Goal: Task Accomplishment & Management: Use online tool/utility

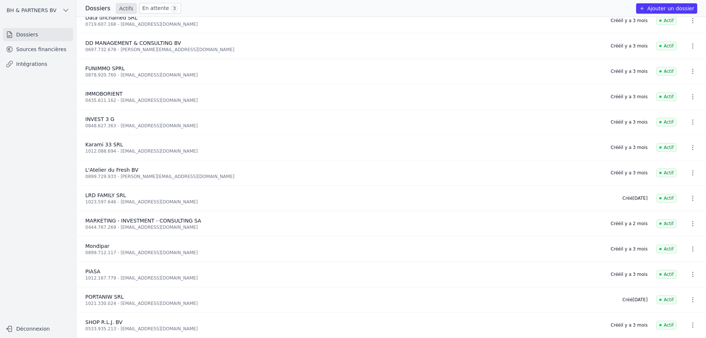
scroll to position [62, 0]
click at [46, 47] on link "Sources financières" at bounding box center [38, 49] width 70 height 13
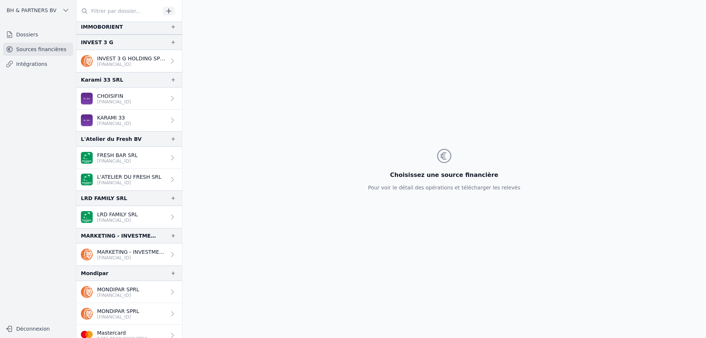
scroll to position [221, 0]
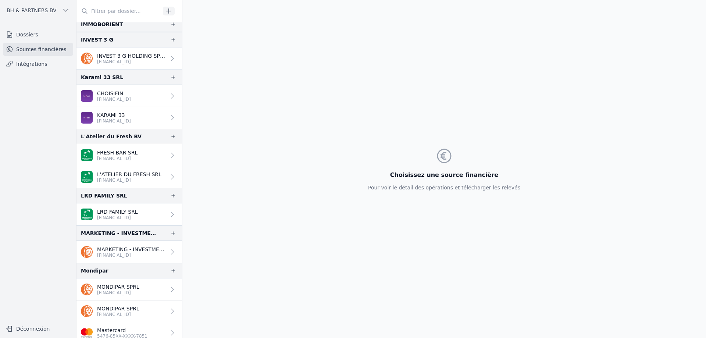
click at [127, 210] on p "LRD FAMILY SRL" at bounding box center [117, 211] width 41 height 7
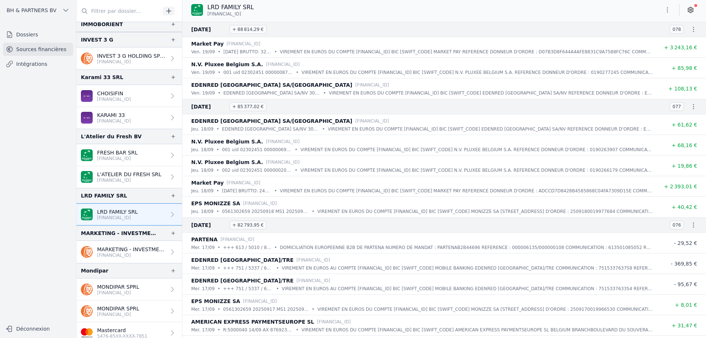
click at [694, 32] on icon "button" at bounding box center [693, 29] width 7 height 7
click at [672, 46] on link "Télécharger les CODA" at bounding box center [668, 42] width 67 height 13
click at [691, 12] on icon at bounding box center [690, 10] width 5 height 6
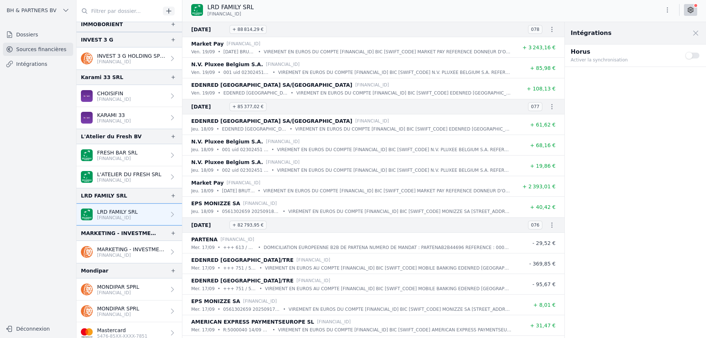
click at [693, 53] on button "Use setting" at bounding box center [692, 55] width 15 height 7
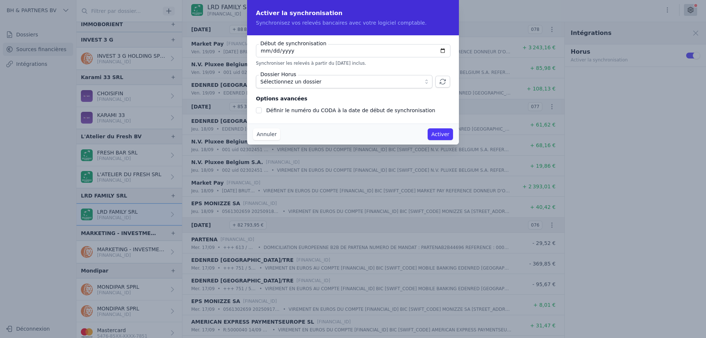
type input "[DATE]"
checkbox input "false"
type input "[DATE]"
click at [305, 83] on span "Sélectionnez un dossier" at bounding box center [290, 81] width 61 height 9
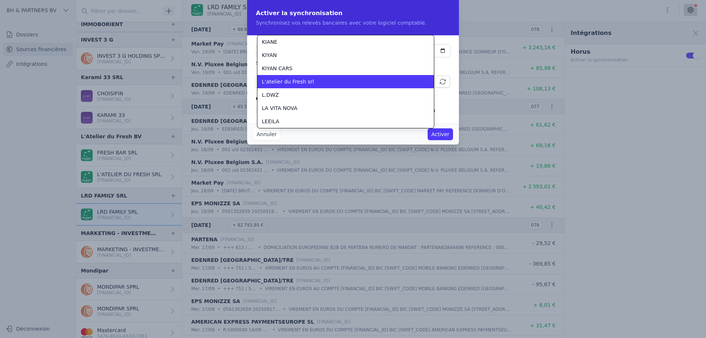
scroll to position [1178, 0]
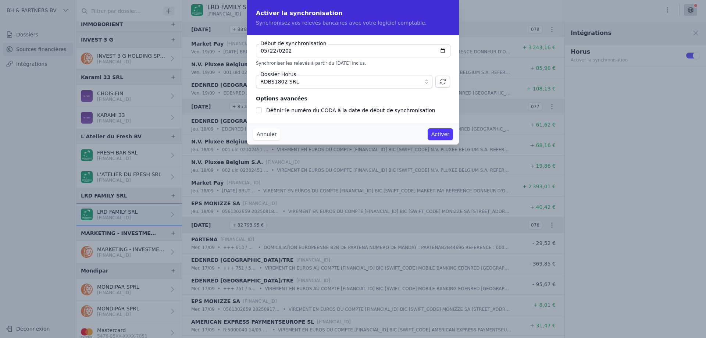
click at [305, 83] on span "RDBS1802 SRL" at bounding box center [338, 81] width 157 height 9
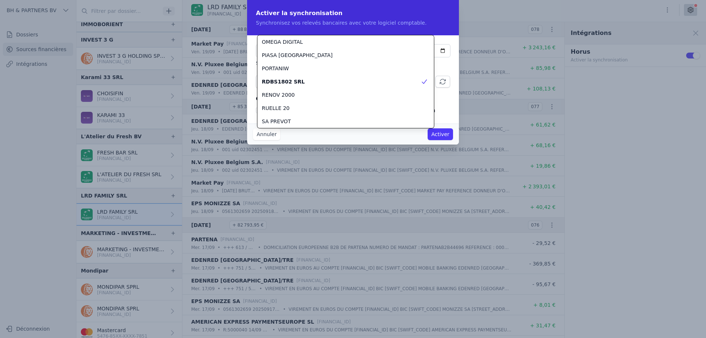
scroll to position [993, 0]
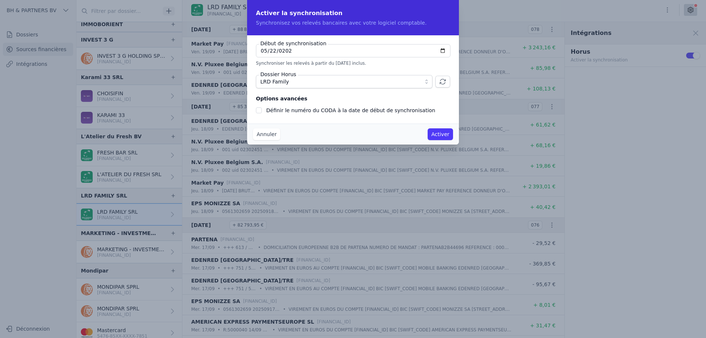
click at [446, 131] on button "Activer" at bounding box center [440, 134] width 25 height 12
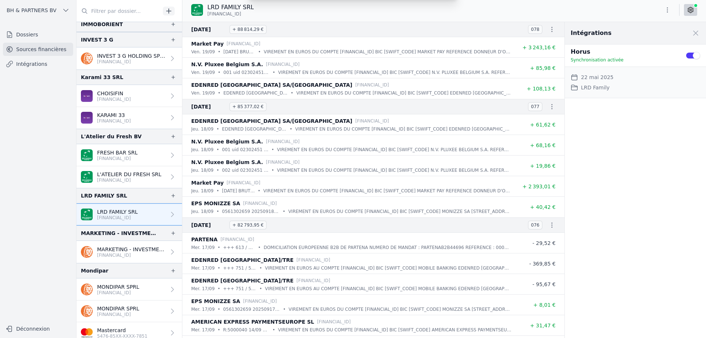
click at [609, 135] on div "Intégrations Close panel Horus Synchronisation activée Use setting Date de débu…" at bounding box center [635, 180] width 141 height 316
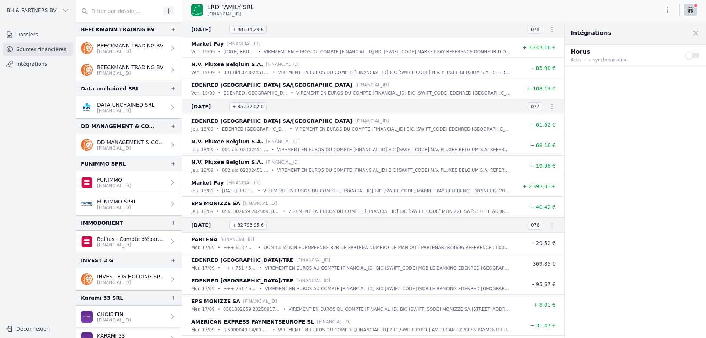
click at [687, 55] on button "Use setting" at bounding box center [692, 55] width 15 height 7
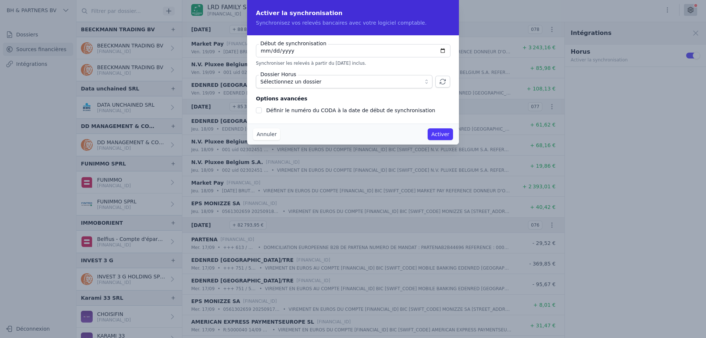
type input "[DATE]"
checkbox input "false"
type input "[DATE]"
click at [325, 86] on span "Sélectionnez un dossier" at bounding box center [338, 81] width 157 height 9
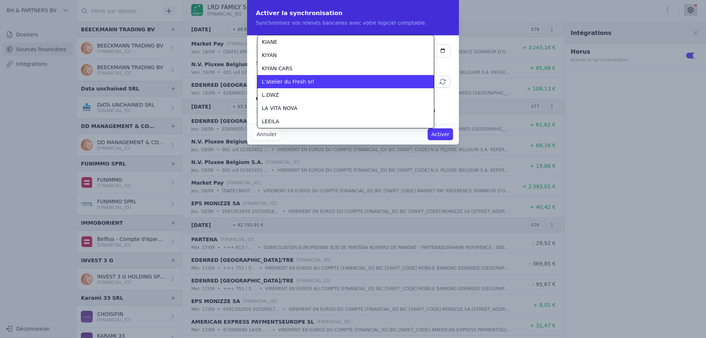
scroll to position [980, 0]
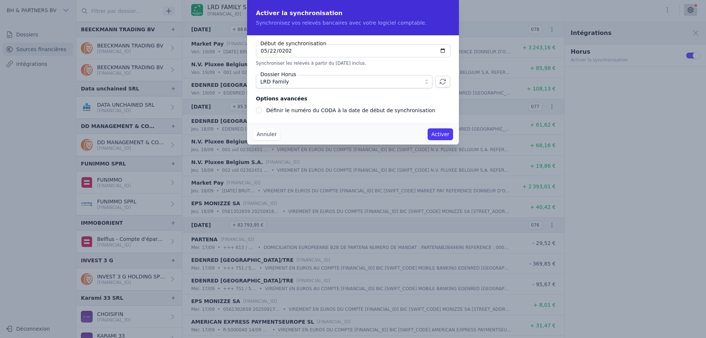
click at [442, 79] on icon "button" at bounding box center [443, 81] width 6 height 5
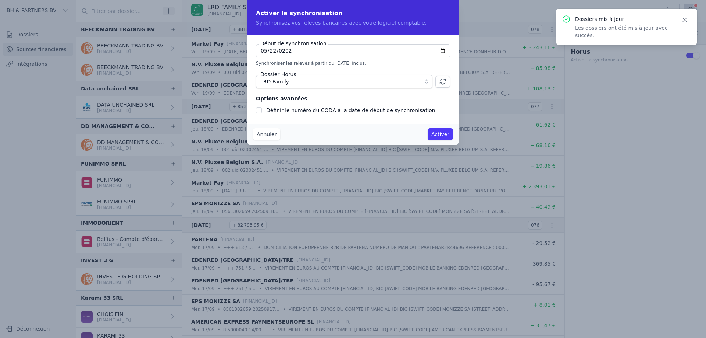
click at [274, 112] on label "Définir le numéro du CODA à la date de début de synchronisation" at bounding box center [350, 110] width 169 height 6
click at [262, 112] on input "Définir le numéro du CODA à la date de début de synchronisation" at bounding box center [259, 110] width 6 height 6
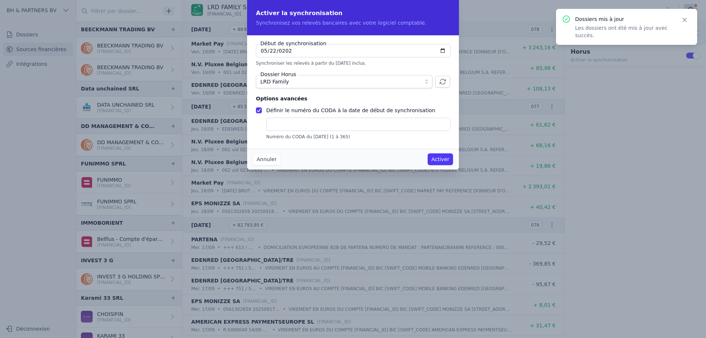
click at [275, 110] on label "Définir le numéro du CODA à la date de début de synchronisation" at bounding box center [350, 110] width 169 height 6
click at [262, 110] on input "Définir le numéro du CODA à la date de début de synchronisation" at bounding box center [259, 110] width 6 height 6
checkbox input "false"
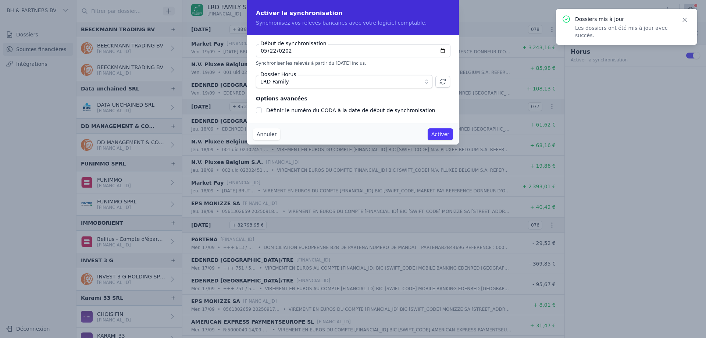
click at [446, 135] on button "Activer" at bounding box center [440, 134] width 25 height 12
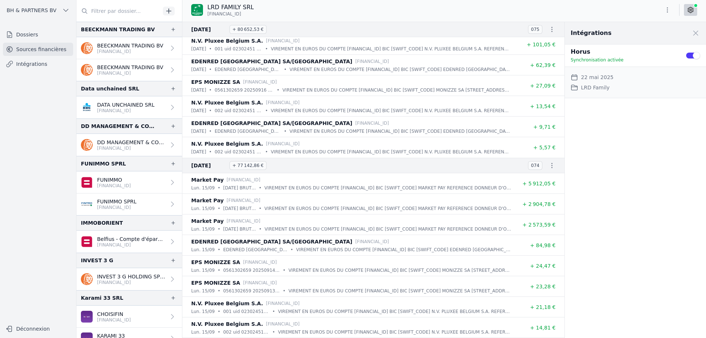
scroll to position [588, 0]
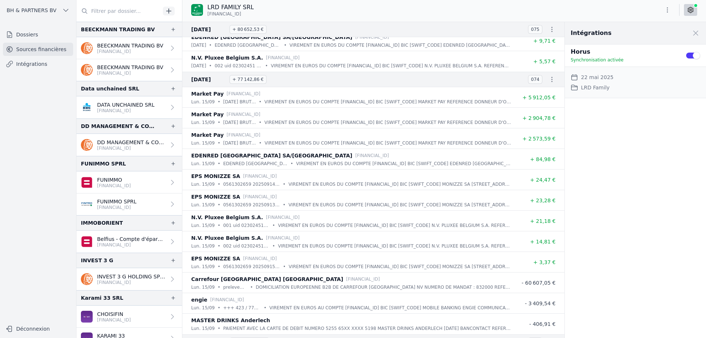
click at [688, 10] on icon at bounding box center [690, 10] width 5 height 6
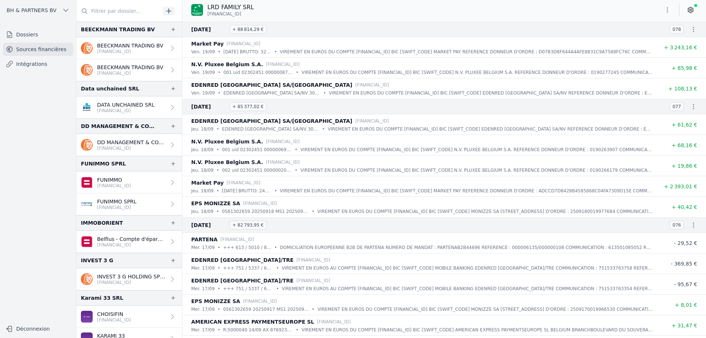
click at [688, 10] on icon at bounding box center [690, 10] width 5 height 6
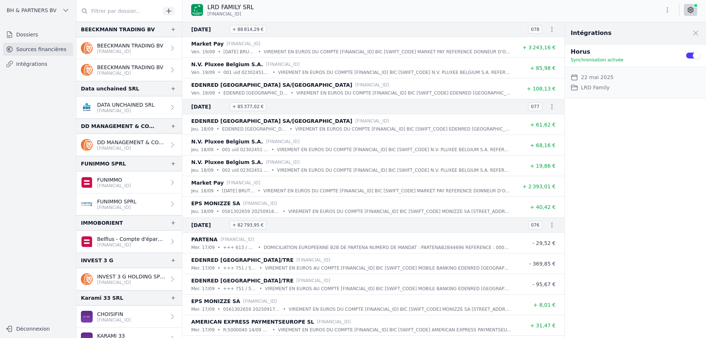
click at [147, 144] on p "DD MANAGEMENT & CONSULTING SRL" at bounding box center [131, 142] width 69 height 7
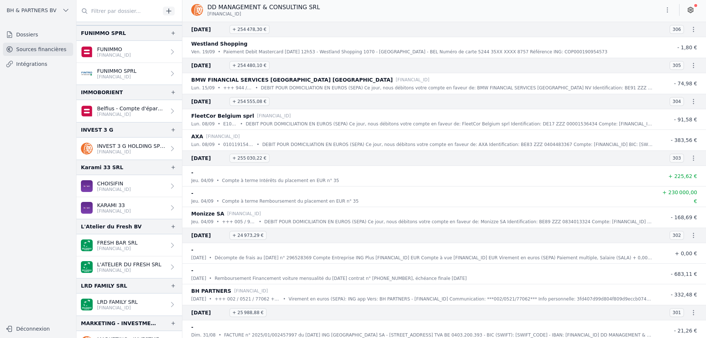
scroll to position [184, 0]
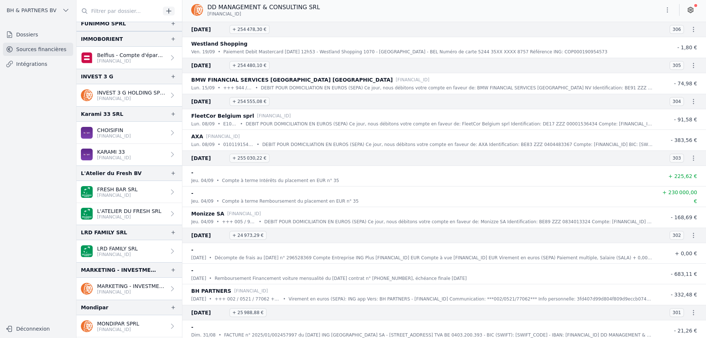
click at [120, 245] on link "LRD FAMILY SRL [FINANCIAL_ID]" at bounding box center [129, 251] width 106 height 22
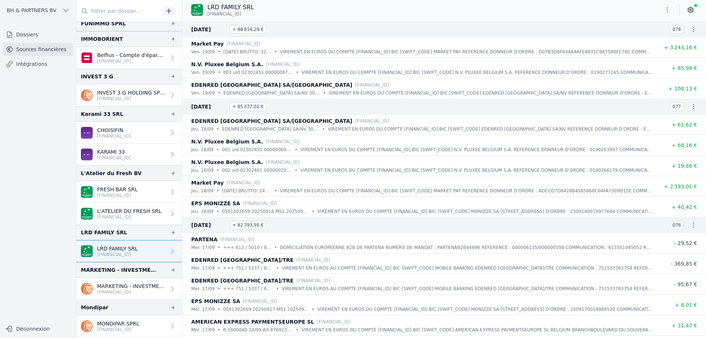
click at [689, 10] on icon at bounding box center [690, 9] width 7 height 7
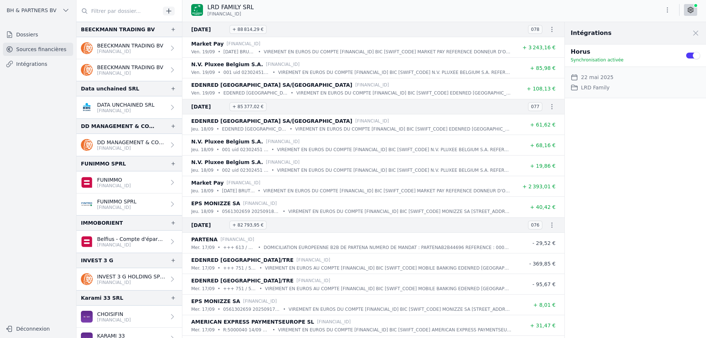
click at [127, 53] on p "[FINANCIAL_ID]" at bounding box center [130, 52] width 66 height 6
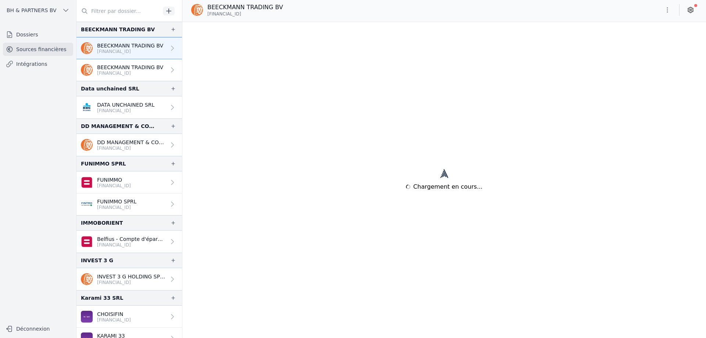
click at [691, 8] on icon at bounding box center [690, 9] width 7 height 7
click at [690, 11] on icon at bounding box center [691, 10] width 2 height 2
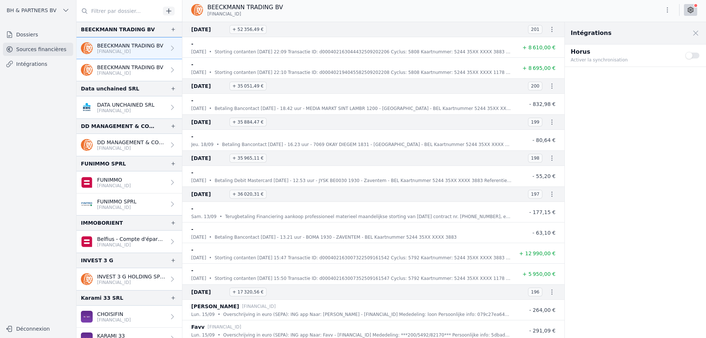
click at [697, 58] on button "Use setting" at bounding box center [692, 55] width 15 height 7
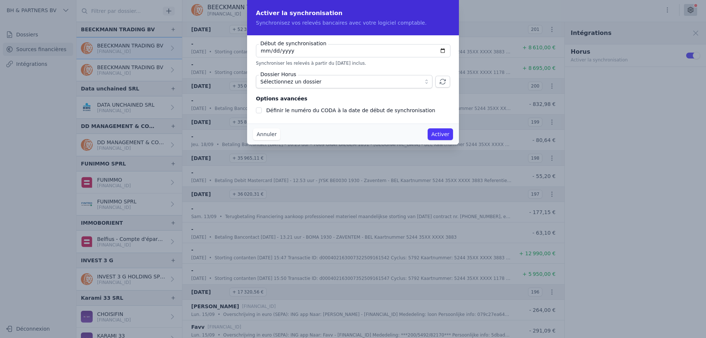
type input "2025-09-01"
checkbox input "false"
type input "2025-09-15"
type input "2024-05-15"
click at [416, 85] on span "Sélectionnez un dossier" at bounding box center [338, 81] width 157 height 9
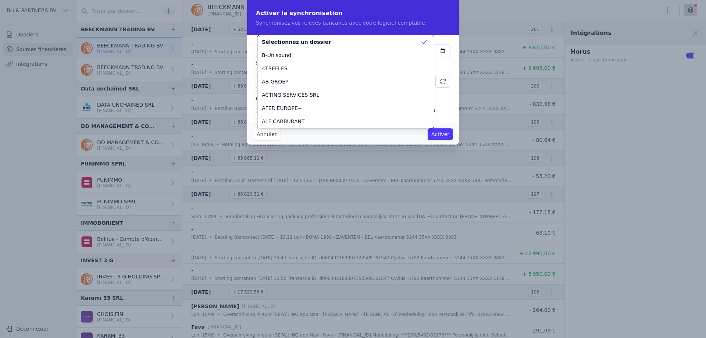
scroll to position [106, 0]
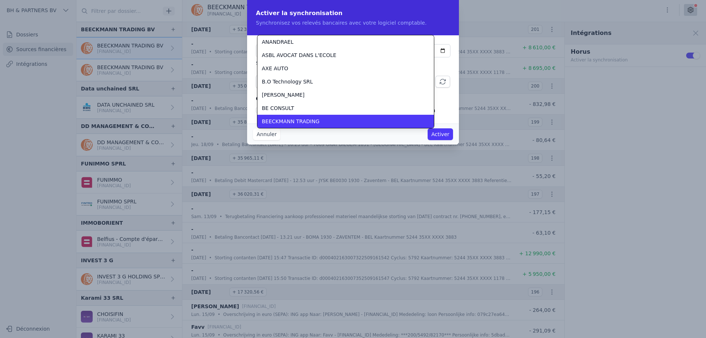
click at [361, 120] on div "BEECKMANN TRADING" at bounding box center [341, 121] width 159 height 7
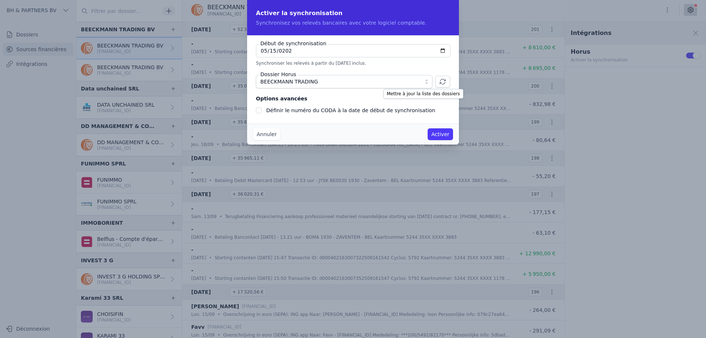
click at [440, 82] on icon "button" at bounding box center [442, 81] width 7 height 7
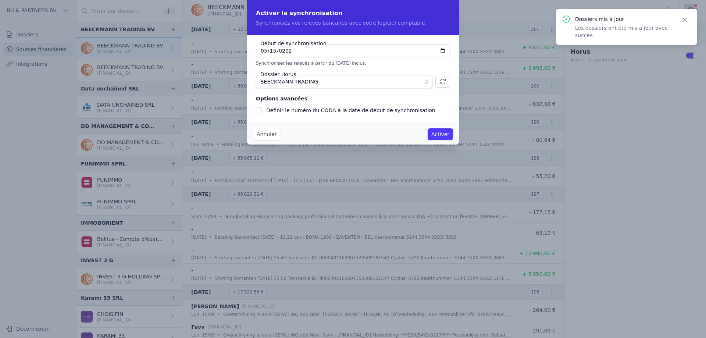
click at [437, 133] on button "Activer" at bounding box center [440, 134] width 25 height 12
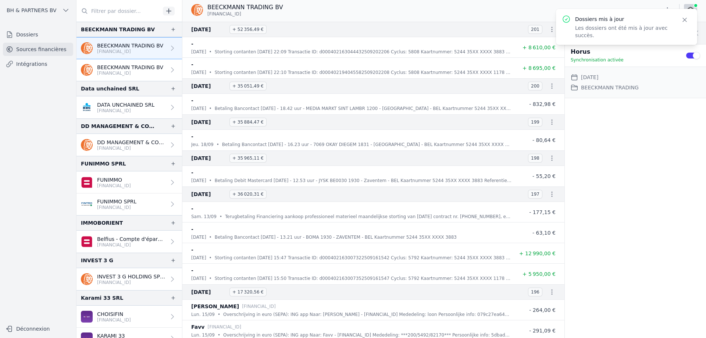
click at [684, 19] on icon "button" at bounding box center [684, 19] width 7 height 7
click at [695, 9] on link at bounding box center [690, 10] width 13 height 12
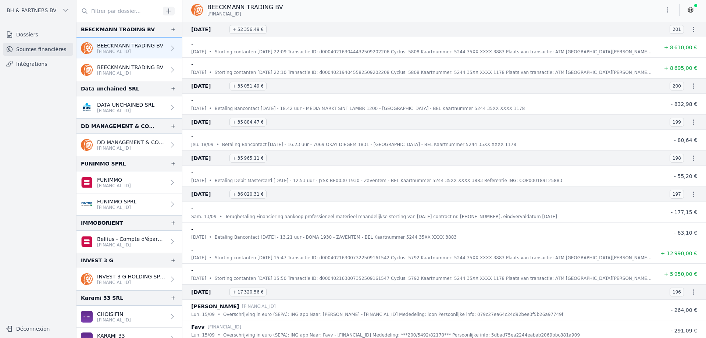
click at [695, 9] on link at bounding box center [690, 10] width 13 height 12
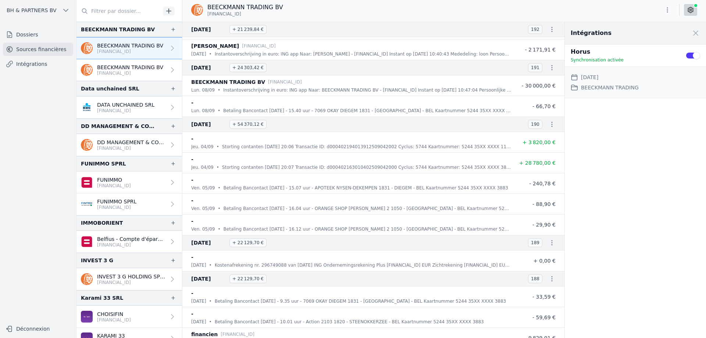
scroll to position [699, 0]
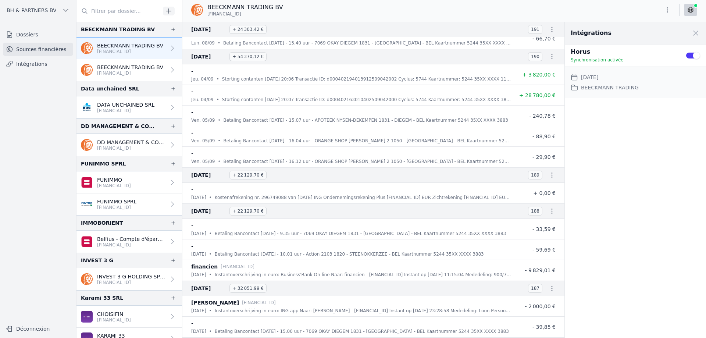
click at [130, 115] on link "DATA UNCHAINED SRL BE43 7310 4698 9401" at bounding box center [129, 107] width 106 height 22
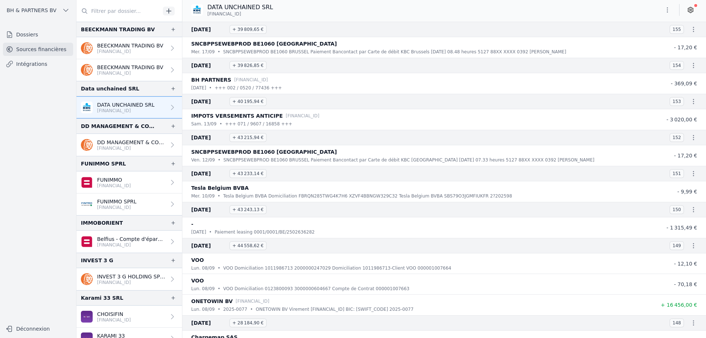
click at [116, 57] on link "BEECKMANN TRADING BV BE43 3632 3405 7101" at bounding box center [129, 48] width 106 height 22
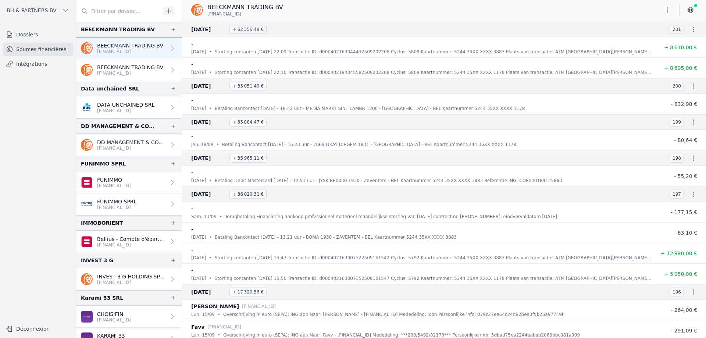
click at [689, 9] on icon at bounding box center [690, 9] width 7 height 7
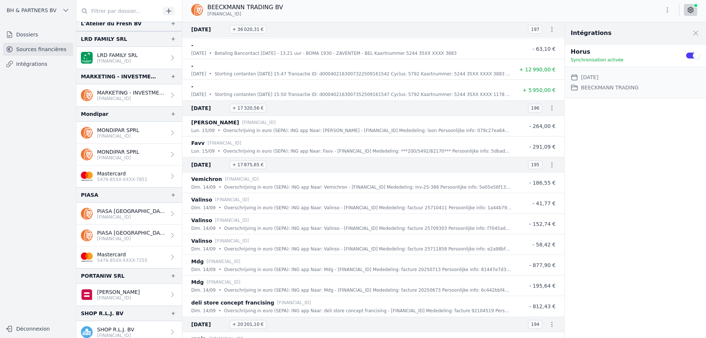
scroll to position [382, 0]
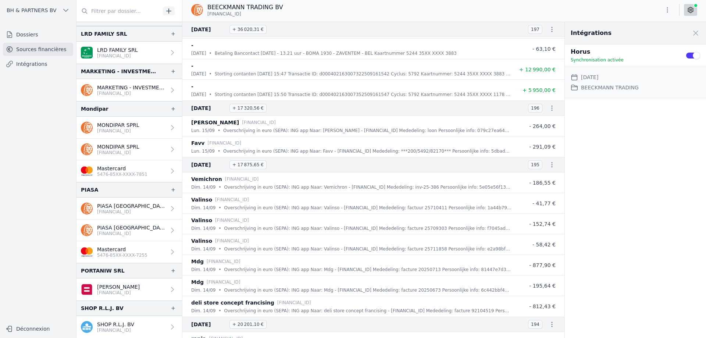
click at [136, 296] on link "Khalil Aaboud BE96 0689 5519 5605" at bounding box center [129, 289] width 106 height 22
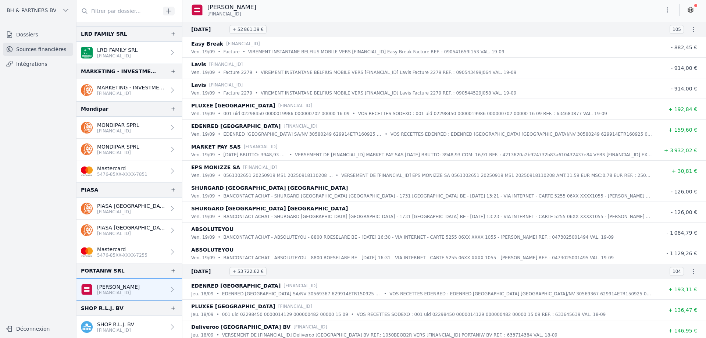
click at [687, 14] on link at bounding box center [690, 10] width 13 height 12
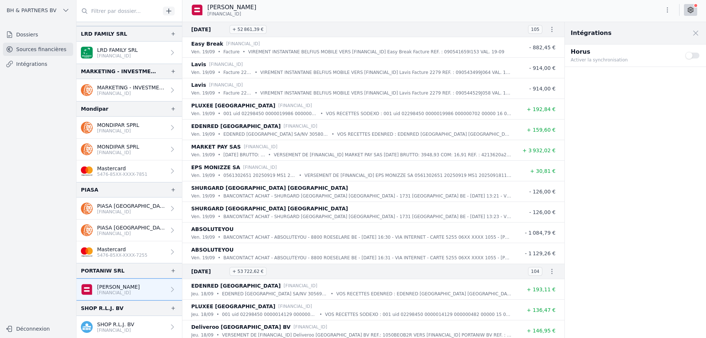
click at [686, 56] on button "Use setting" at bounding box center [692, 55] width 15 height 7
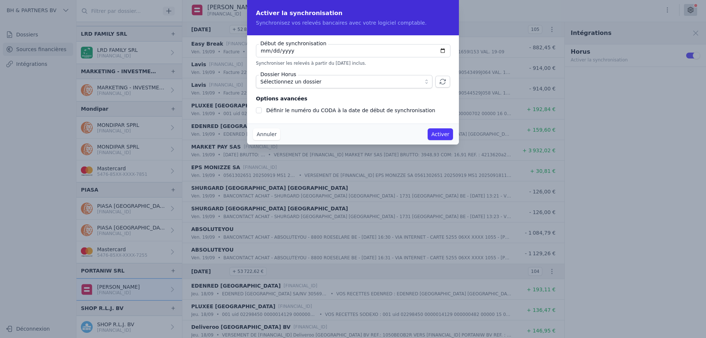
type input "[DATE]"
checkbox input "false"
type input "2025-09-21"
type input "2025-03-21"
click at [327, 82] on span "Sélectionnez un dossier" at bounding box center [338, 81] width 157 height 9
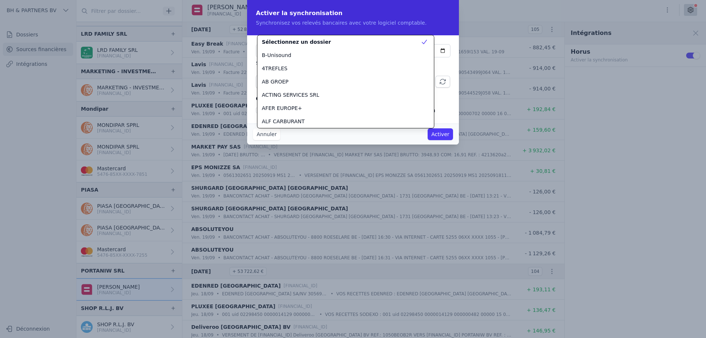
scroll to position [1192, 0]
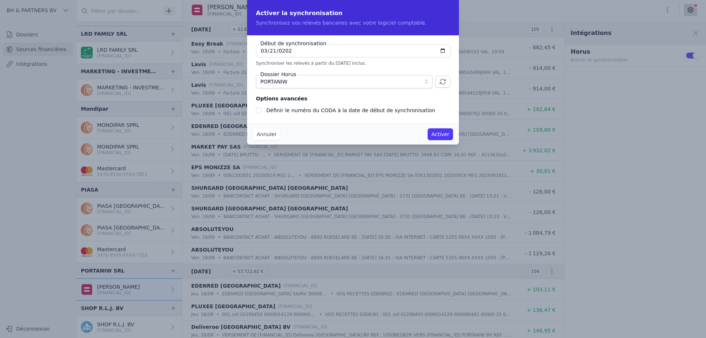
click at [439, 82] on icon "button" at bounding box center [442, 81] width 7 height 7
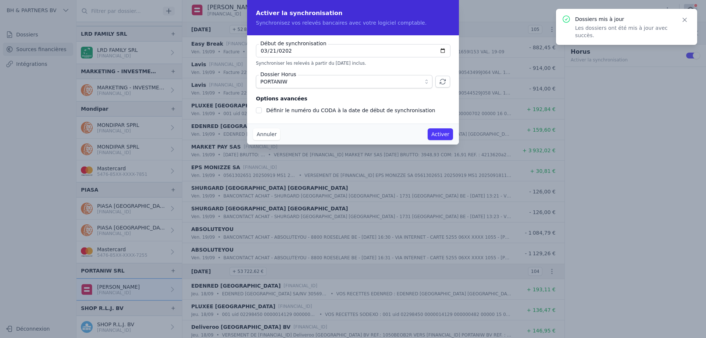
click at [438, 135] on button "Activer" at bounding box center [440, 134] width 25 height 12
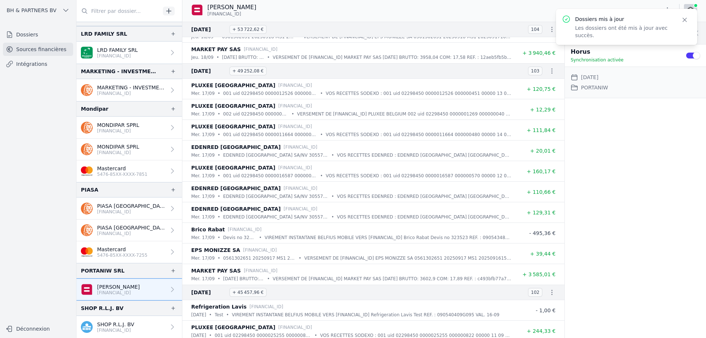
scroll to position [257, 0]
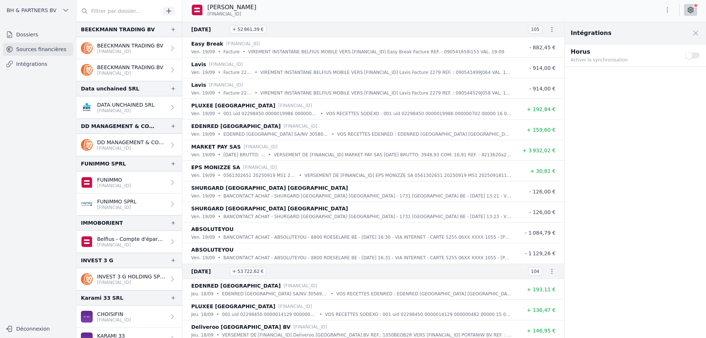
click at [44, 68] on link "Intégrations" at bounding box center [38, 63] width 70 height 13
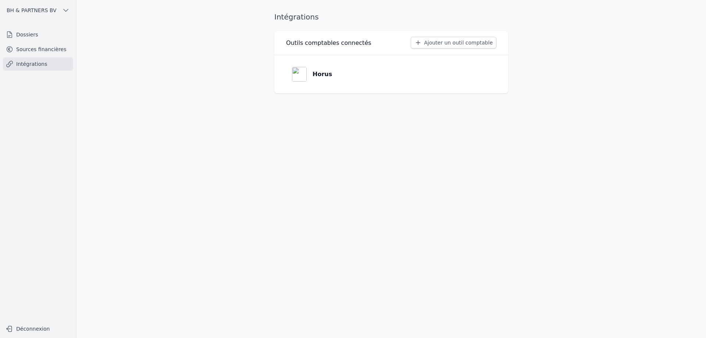
click at [44, 49] on link "Sources financières" at bounding box center [38, 49] width 70 height 13
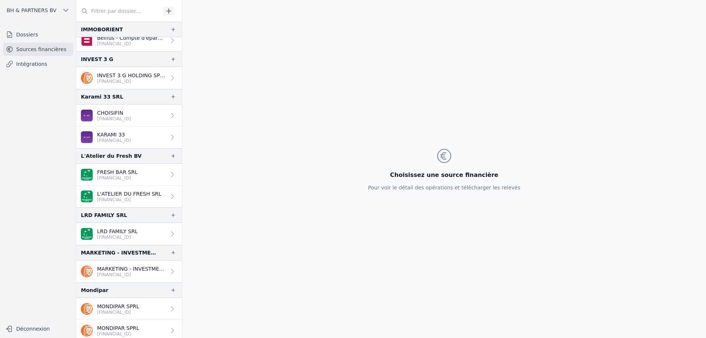
scroll to position [368, 0]
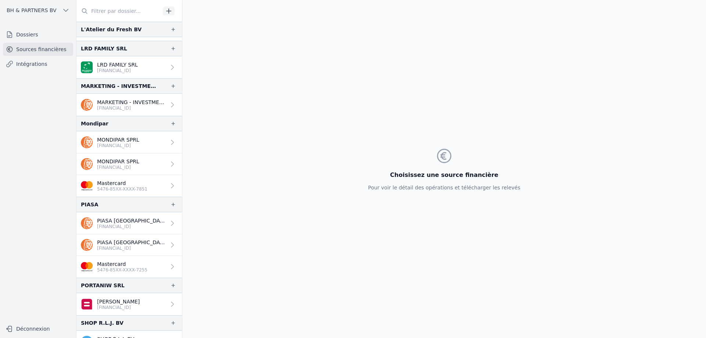
click at [125, 65] on p "LRD FAMILY SRL" at bounding box center [117, 64] width 41 height 7
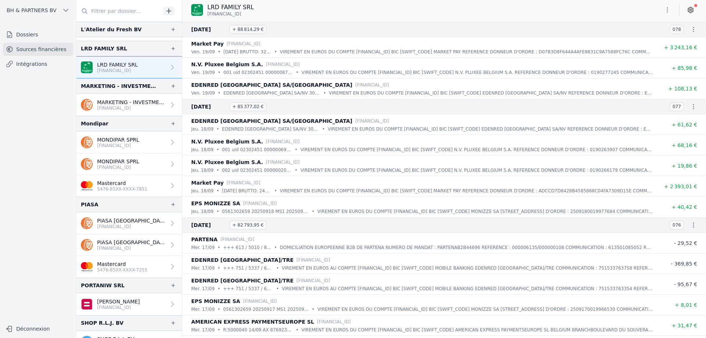
click at [670, 12] on icon "button" at bounding box center [667, 9] width 7 height 7
click at [653, 40] on button "Exporter" at bounding box center [649, 39] width 53 height 14
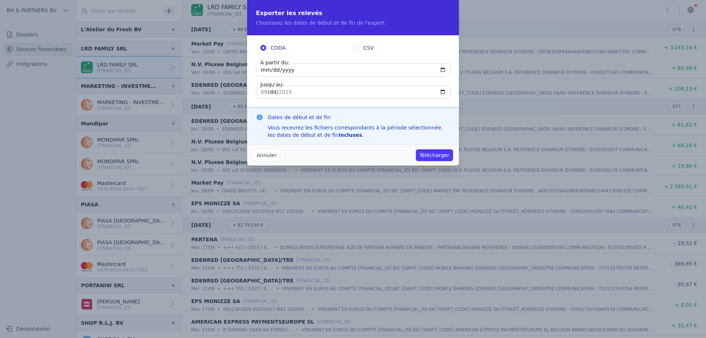
click at [260, 69] on input "2025-09-19" at bounding box center [353, 69] width 195 height 13
type input "[DATE]"
click at [427, 155] on button "Télécharger" at bounding box center [434, 155] width 37 height 12
